Goal: Task Accomplishment & Management: Complete application form

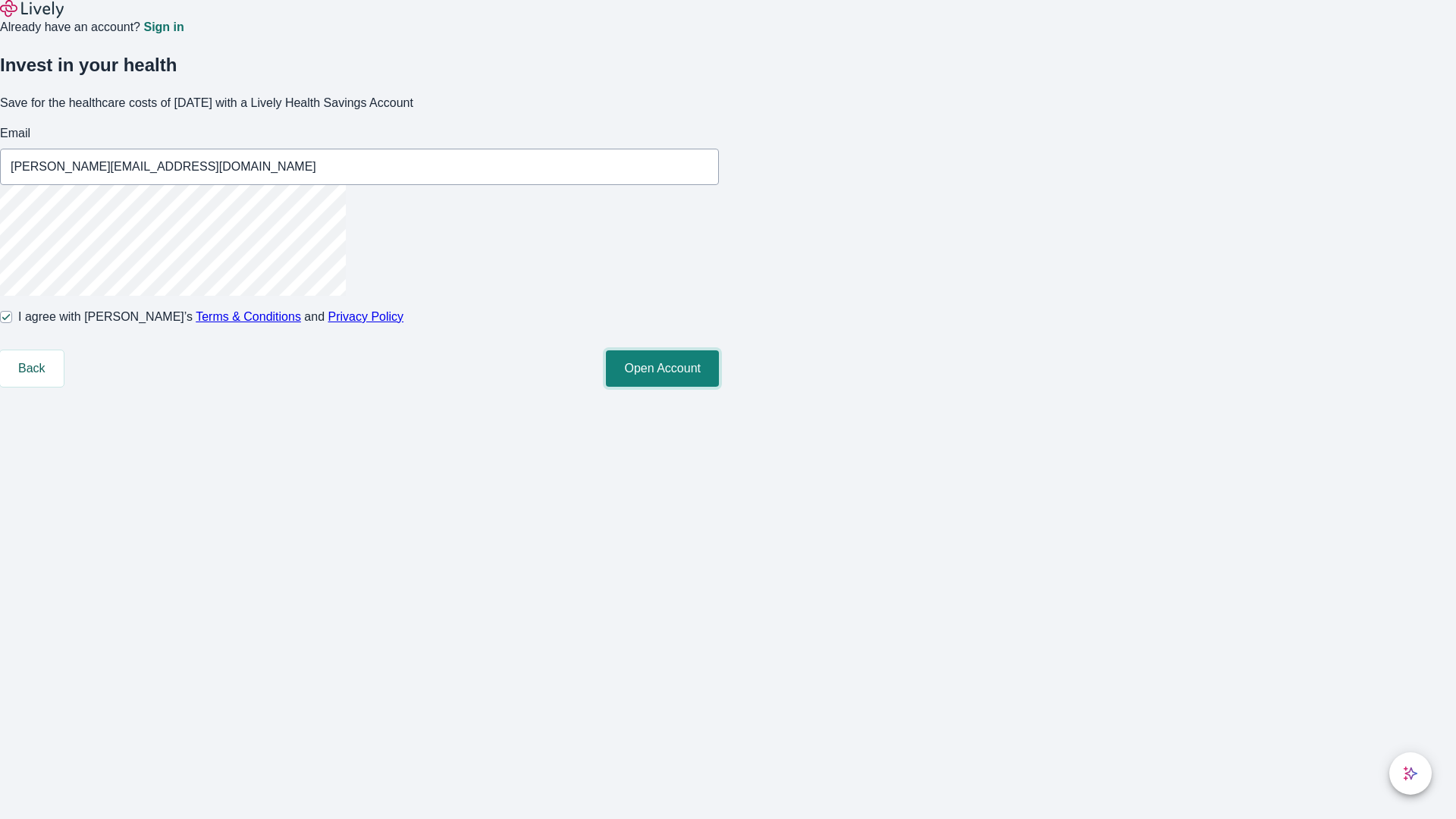
click at [719, 386] on button "Open Account" at bounding box center [663, 368] width 113 height 36
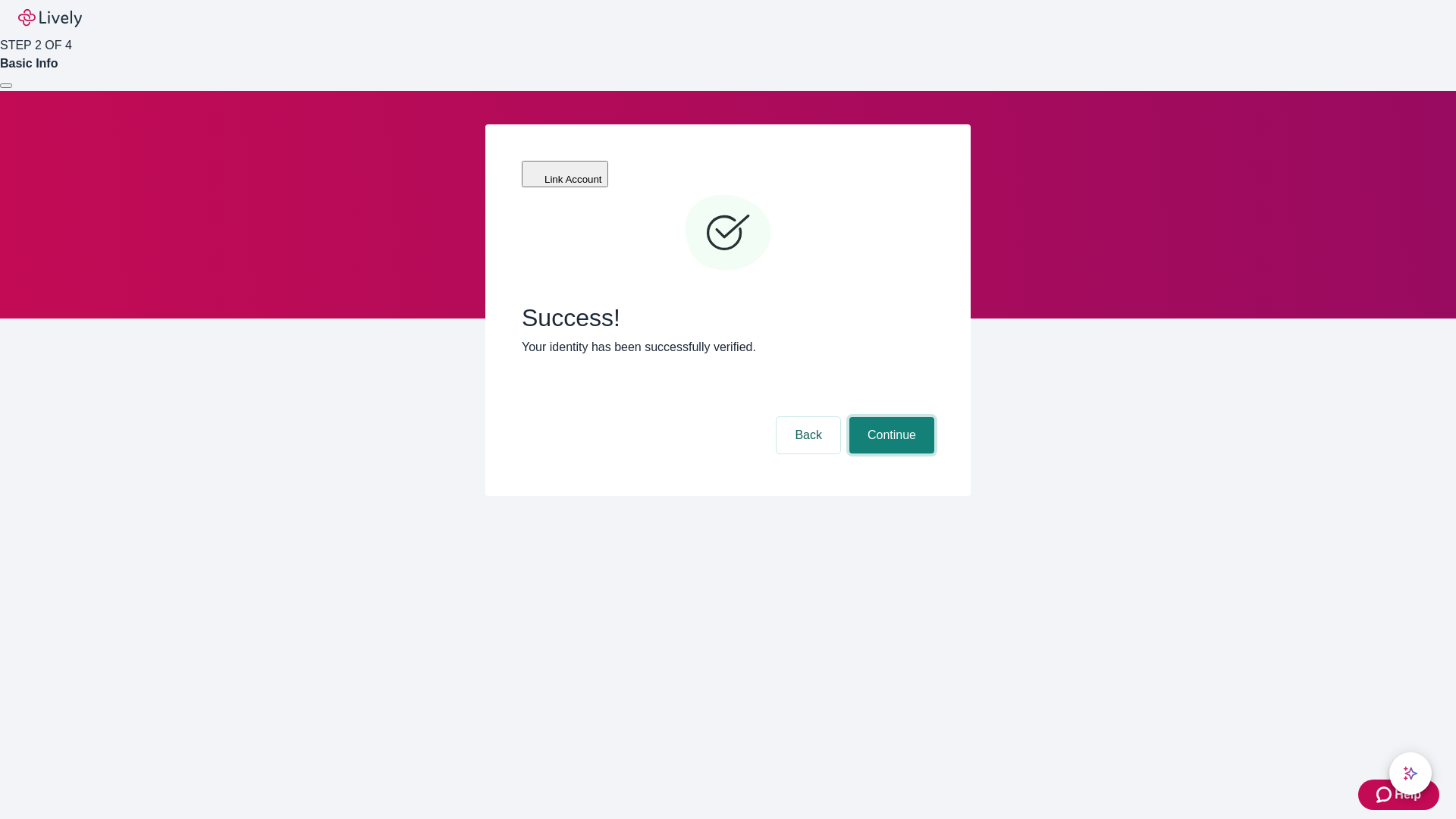
click at [890, 417] on button "Continue" at bounding box center [891, 434] width 85 height 36
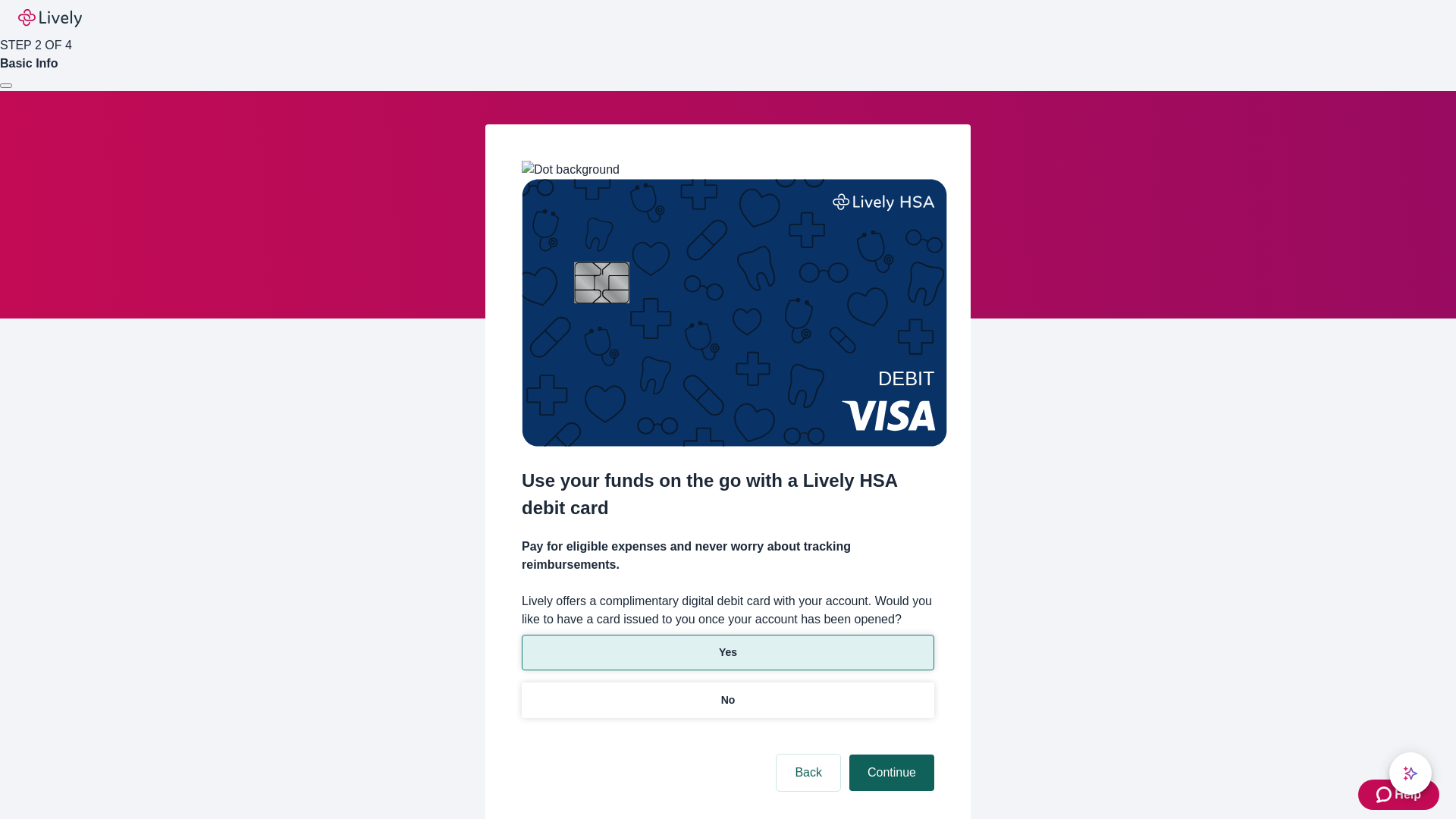
click at [728, 645] on p "Yes" at bounding box center [728, 653] width 18 height 16
click at [890, 754] on button "Continue" at bounding box center [891, 772] width 85 height 36
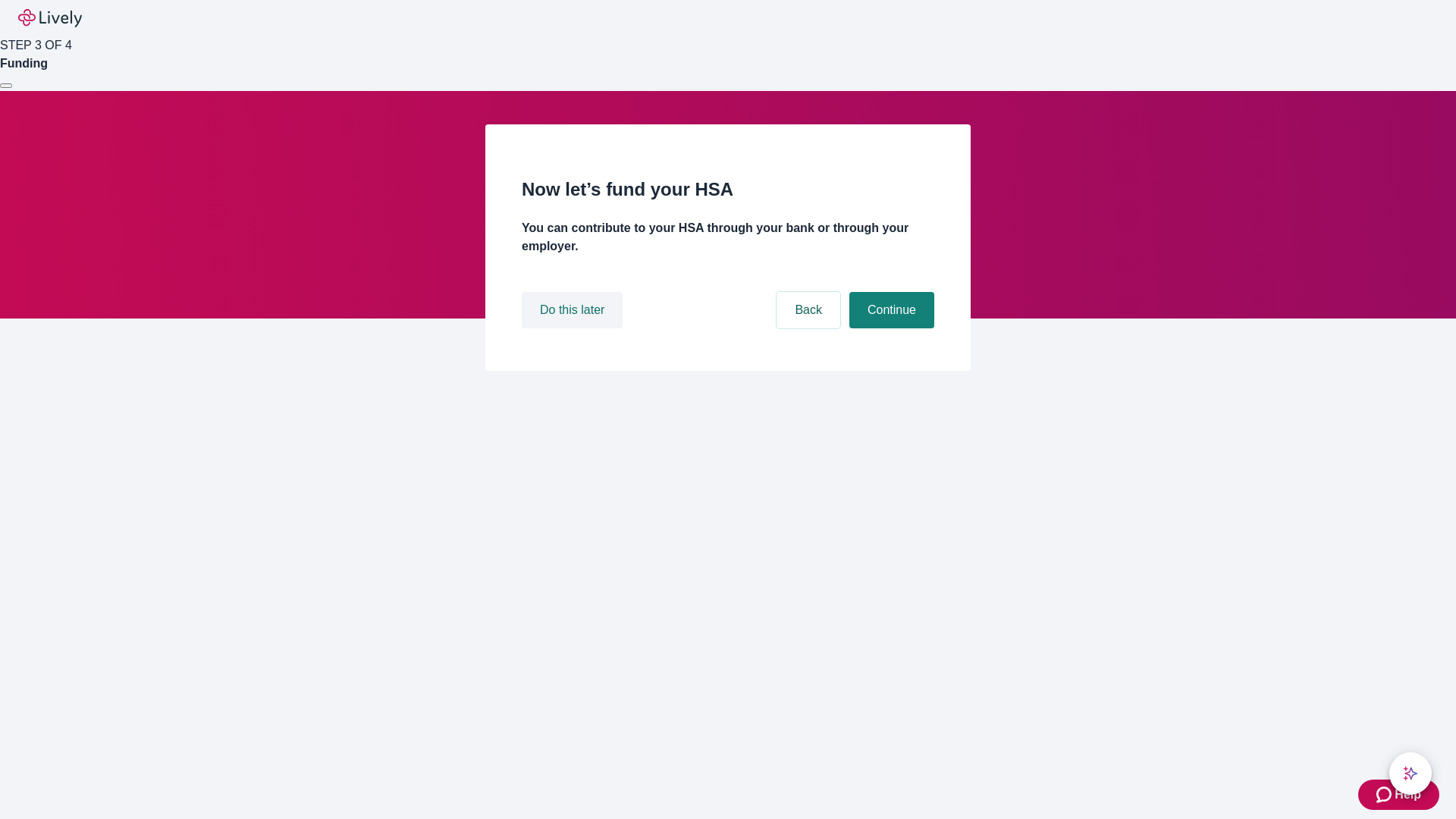
click at [574, 328] on button "Do this later" at bounding box center [572, 310] width 101 height 36
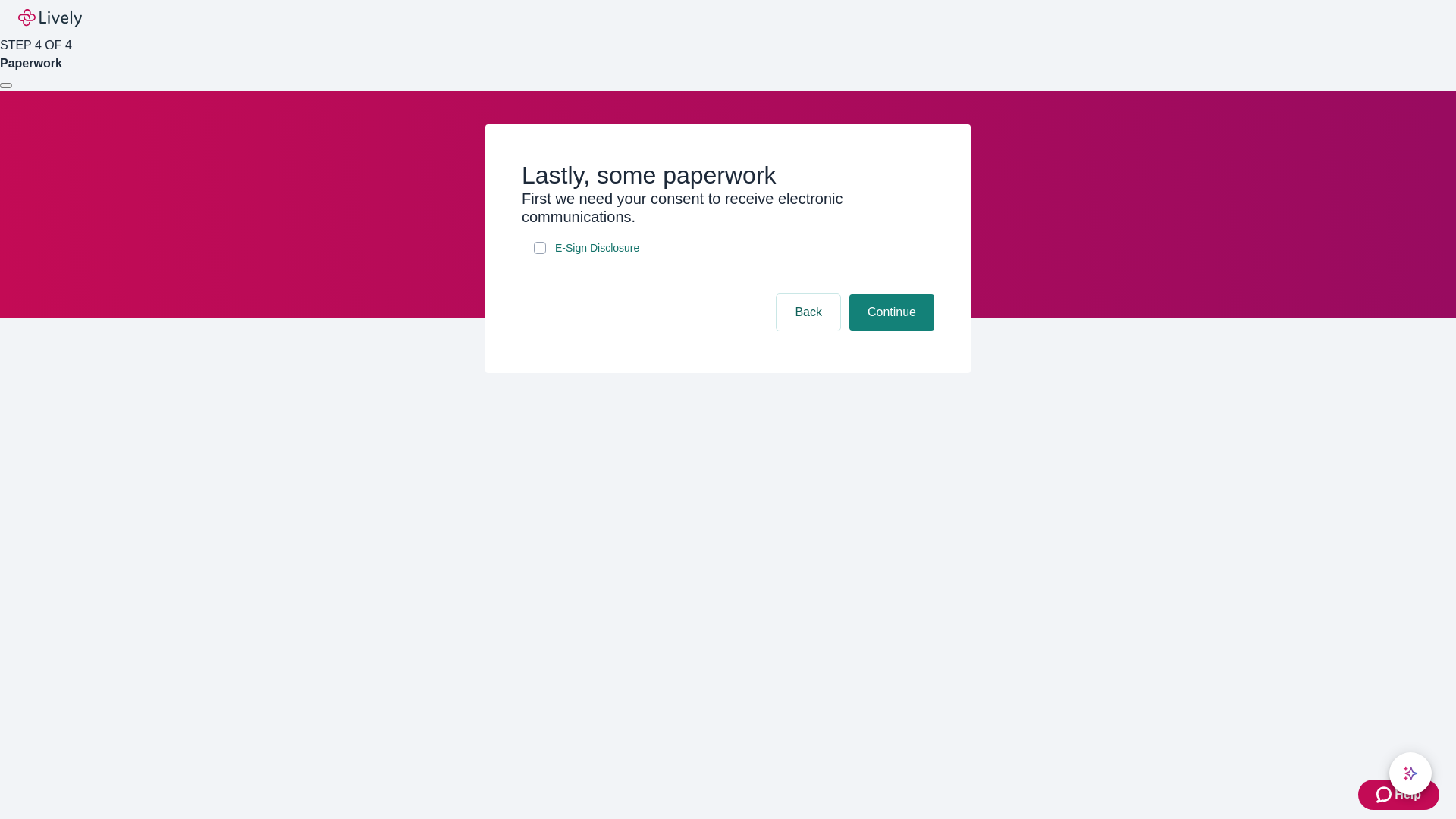
click at [540, 254] on input "E-Sign Disclosure" at bounding box center [541, 248] width 12 height 12
checkbox input "true"
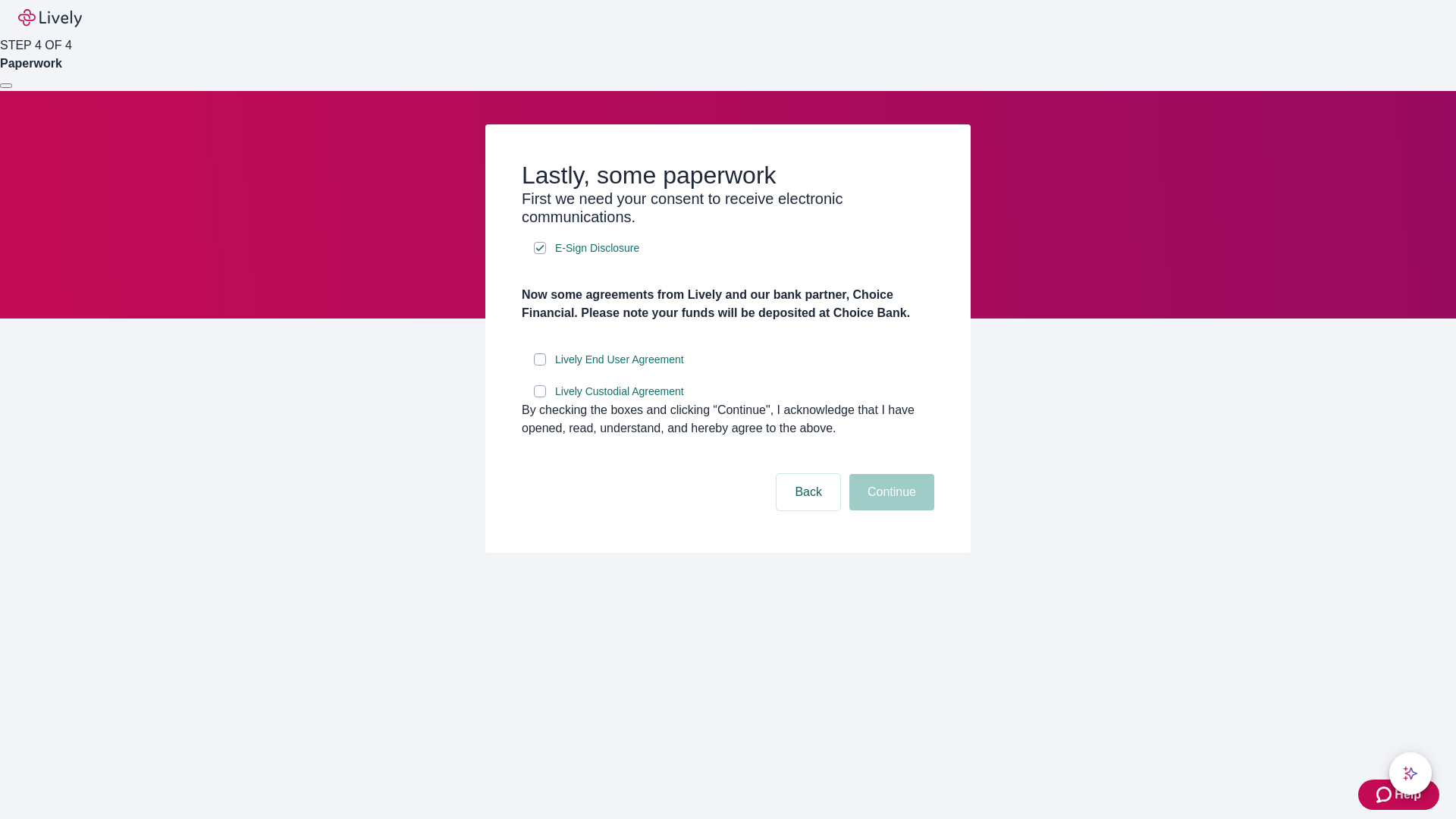
click at [540, 366] on input "Lively End User Agreement" at bounding box center [541, 360] width 12 height 12
checkbox input "true"
click at [540, 397] on input "Lively Custodial Agreement" at bounding box center [541, 392] width 12 height 12
checkbox input "true"
click at [890, 510] on button "Continue" at bounding box center [891, 491] width 85 height 36
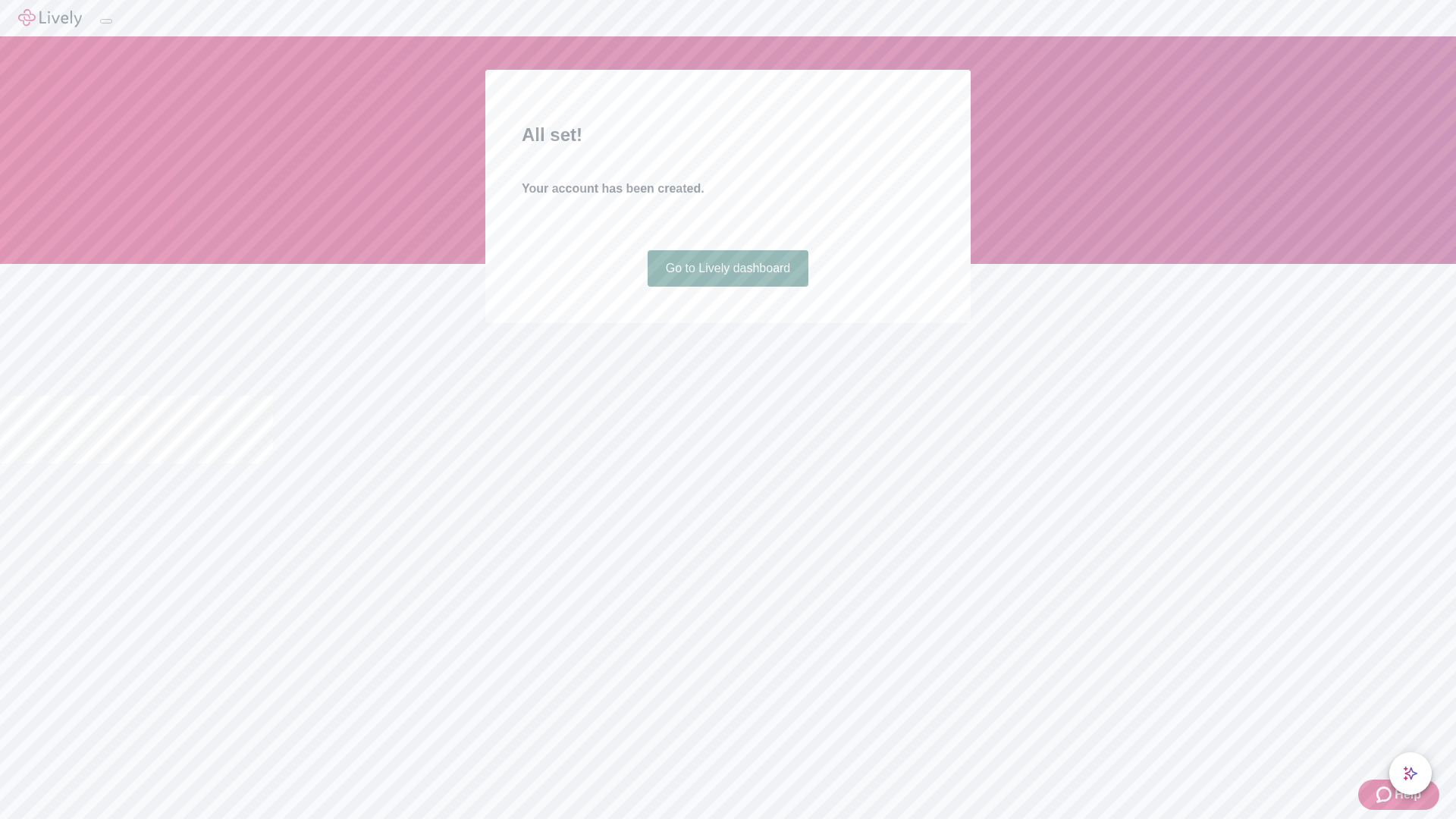
click at [728, 287] on link "Go to Lively dashboard" at bounding box center [728, 268] width 161 height 36
